Goal: Find specific page/section

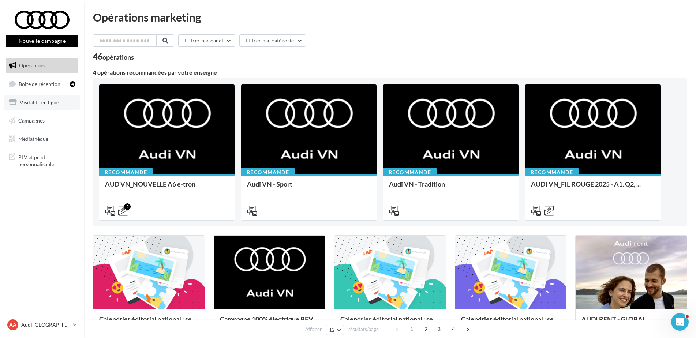
click at [35, 99] on span "Visibilité en ligne" at bounding box center [39, 102] width 39 height 6
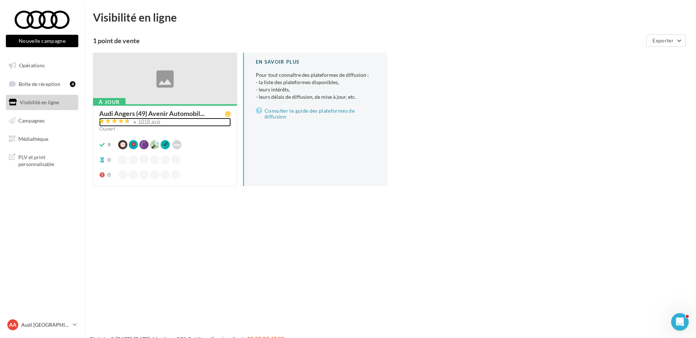
click at [152, 125] on div "1018 avis" at bounding box center [165, 122] width 132 height 9
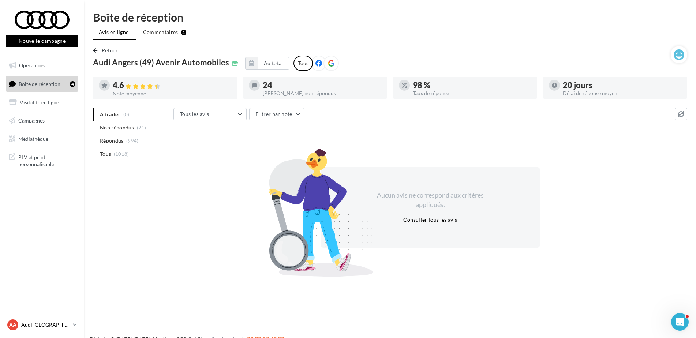
click at [67, 329] on div "AA Audi ANGERS audi-ange-tar" at bounding box center [38, 325] width 63 height 11
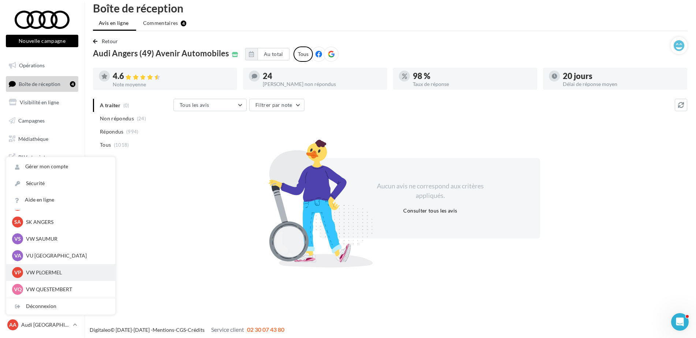
scroll to position [12, 0]
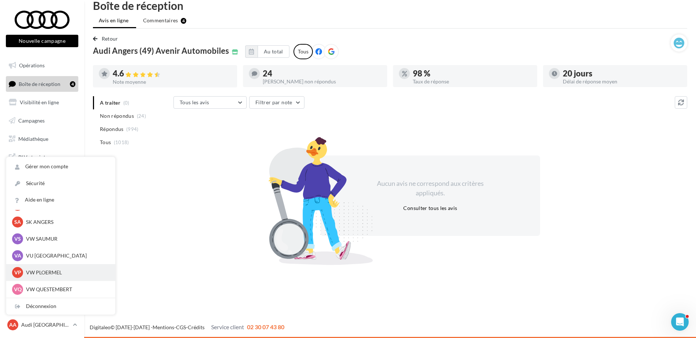
click at [59, 274] on p "VW PLOERMEL" at bounding box center [66, 272] width 81 height 7
click at [46, 277] on div "VP VW PLOERMEL vw-pita-56803" at bounding box center [60, 272] width 97 height 11
